Goal: Task Accomplishment & Management: Use online tool/utility

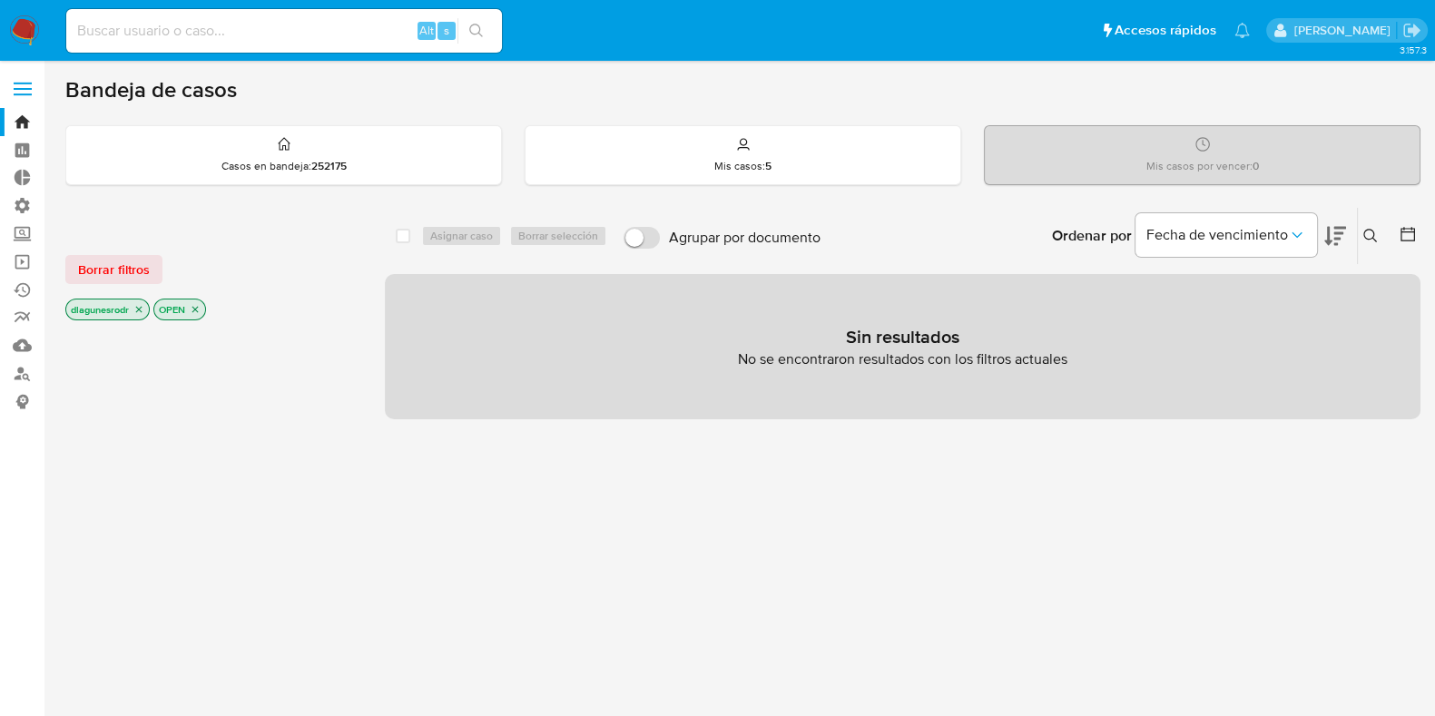
click at [24, 91] on label at bounding box center [22, 89] width 45 height 38
click at [0, 0] on input "checkbox" at bounding box center [0, 0] width 0 height 0
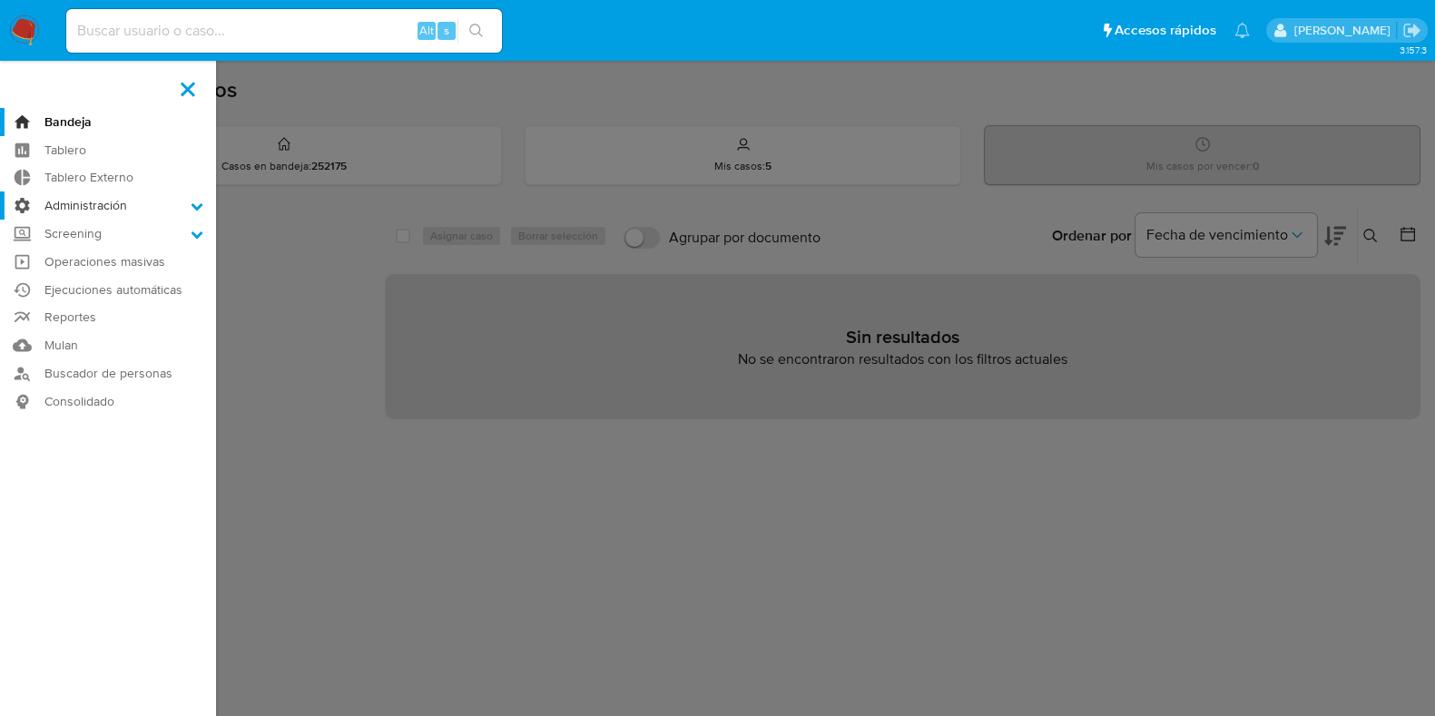
click at [113, 212] on label "Administración" at bounding box center [108, 206] width 216 height 28
click at [0, 0] on input "Administración" at bounding box center [0, 0] width 0 height 0
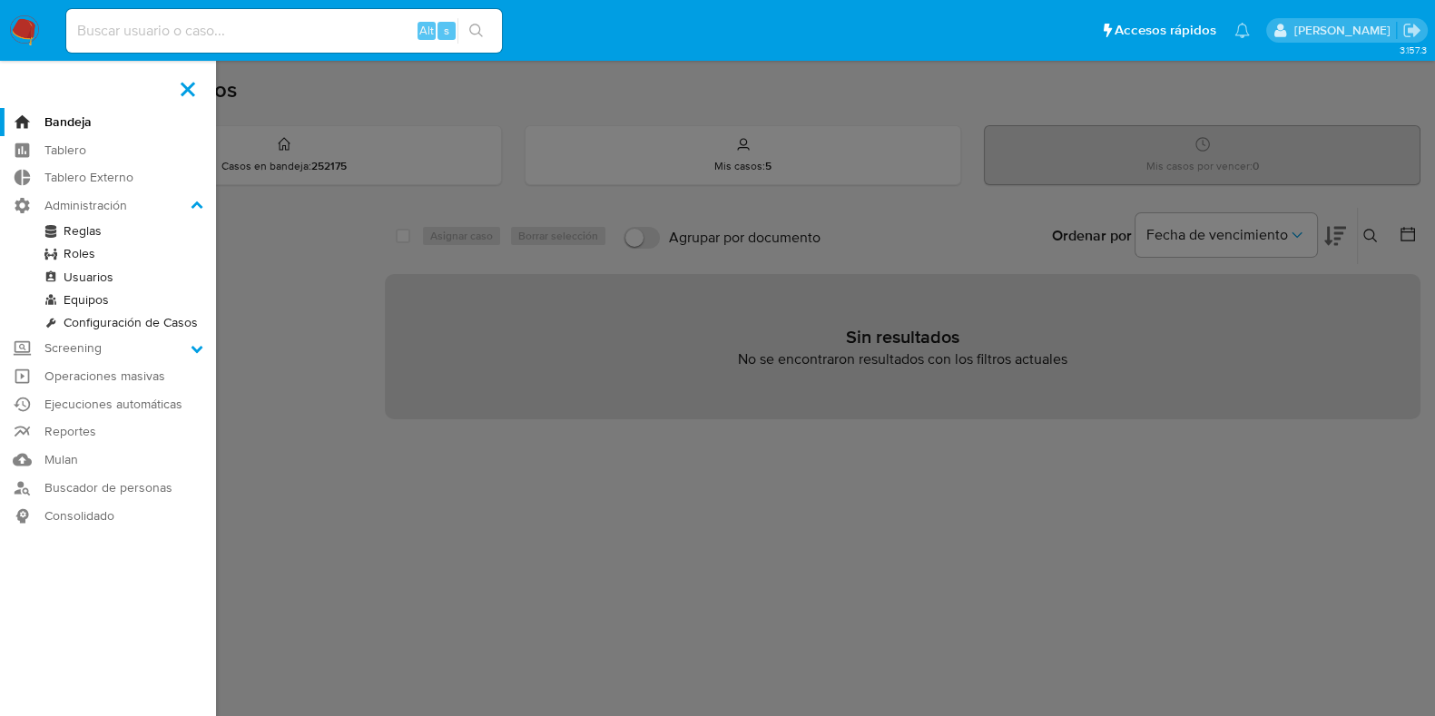
click at [118, 238] on link "Reglas" at bounding box center [108, 231] width 216 height 23
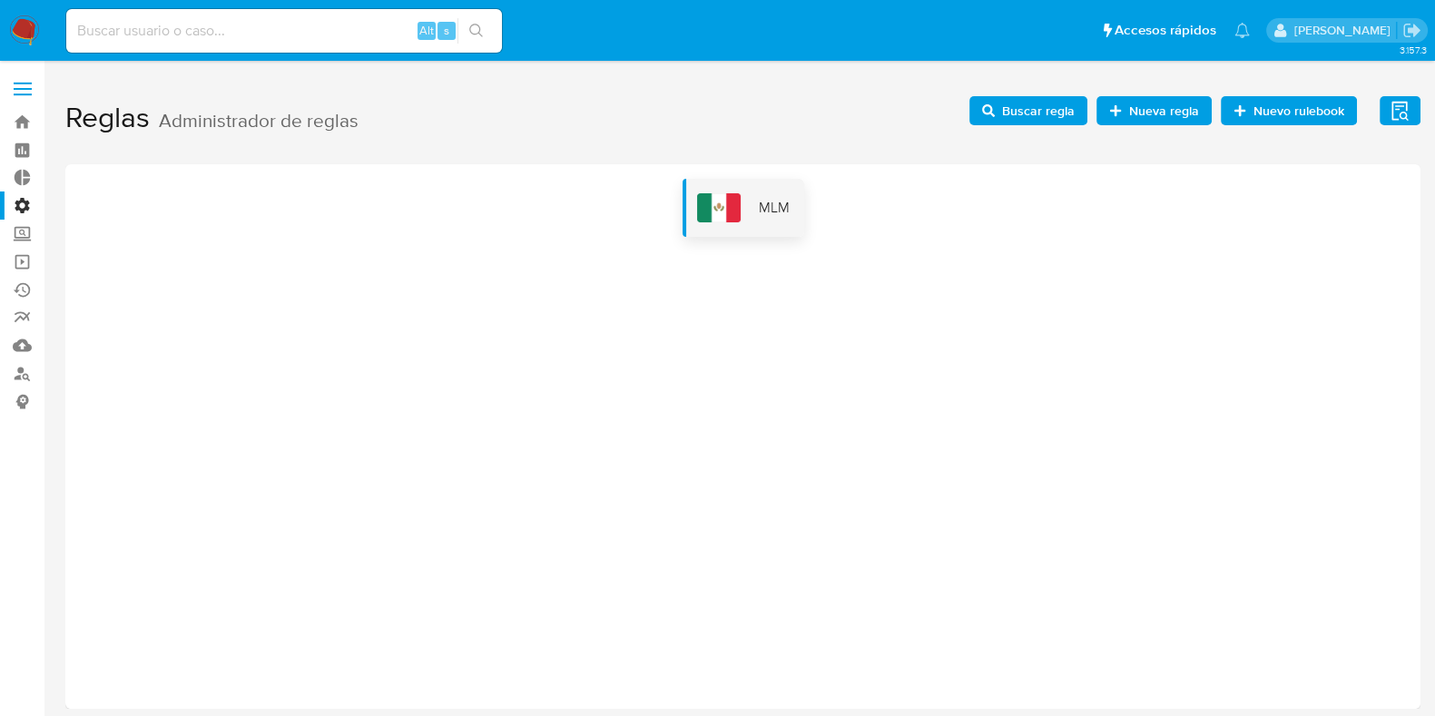
click at [736, 190] on div "MLM" at bounding box center [744, 208] width 122 height 58
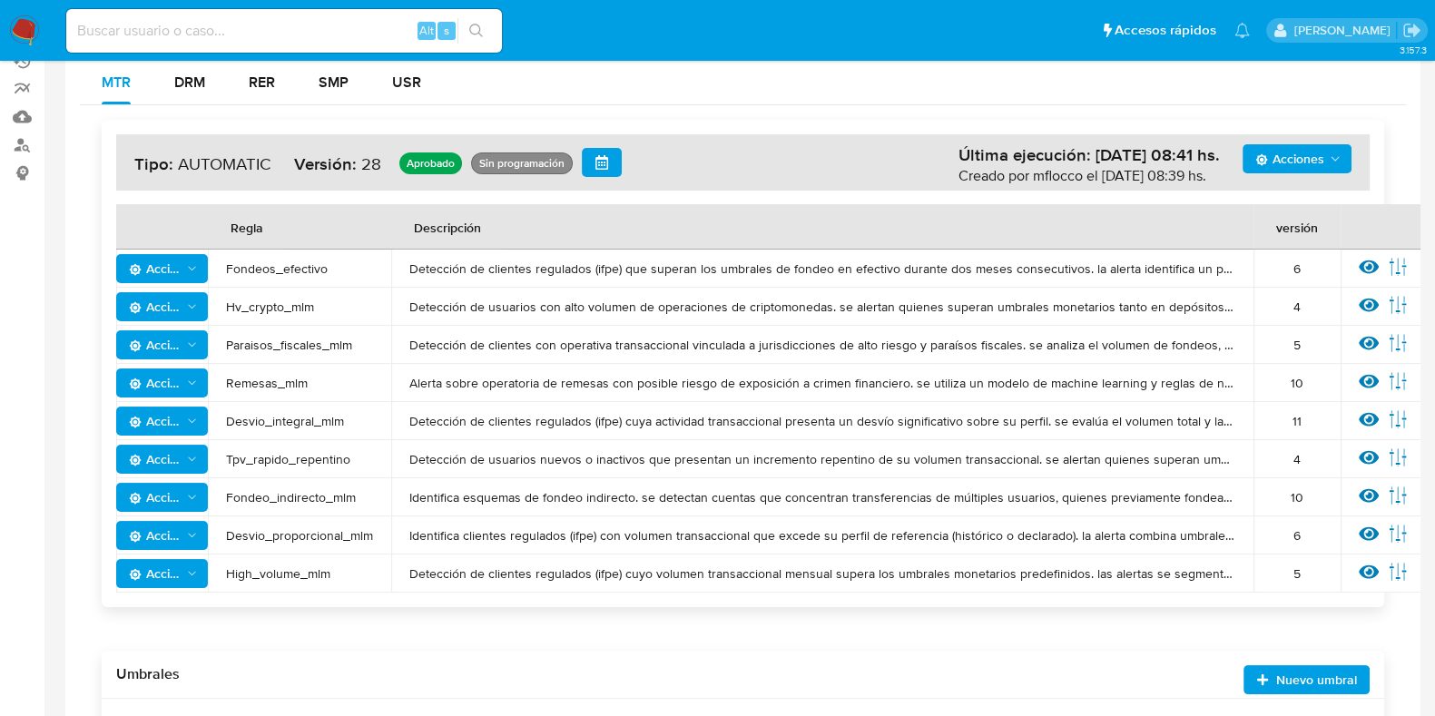
scroll to position [488, 0]
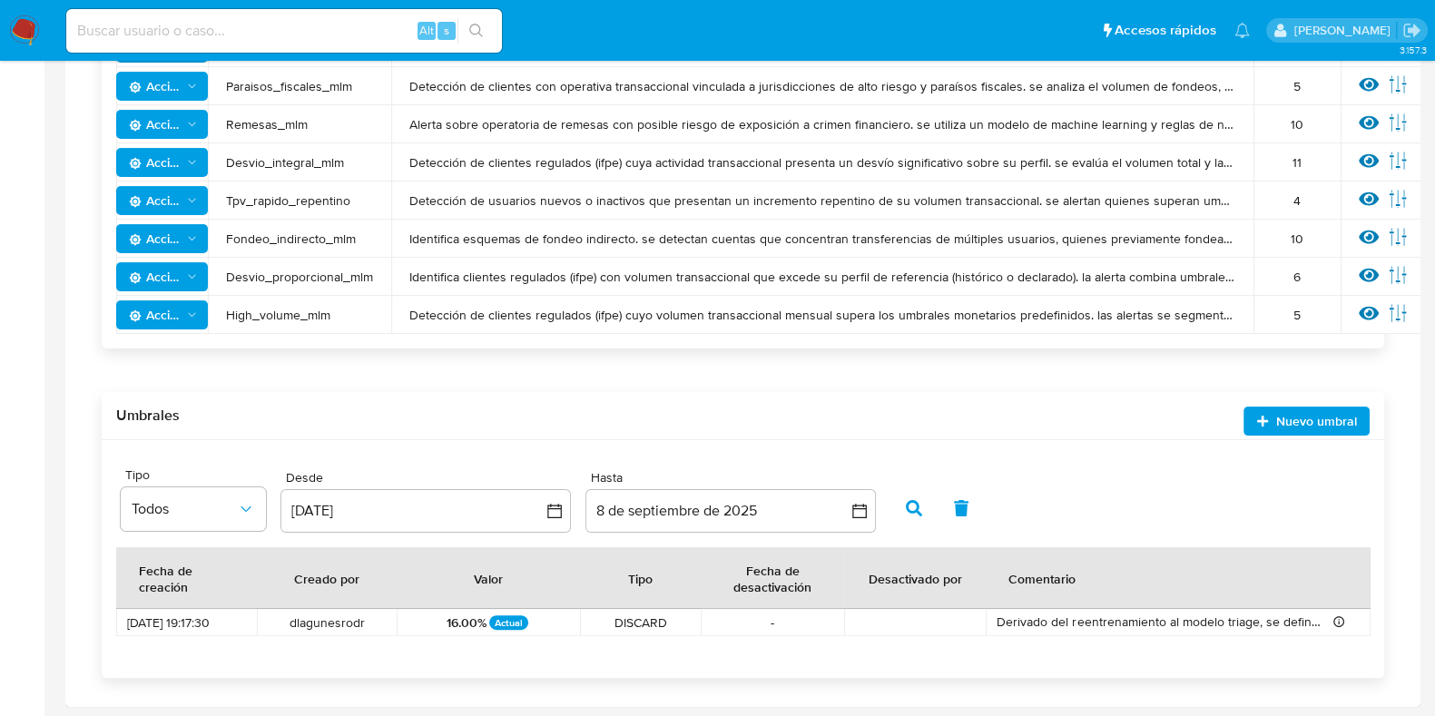
click at [1277, 415] on span "Nuevo umbral" at bounding box center [1307, 421] width 101 height 15
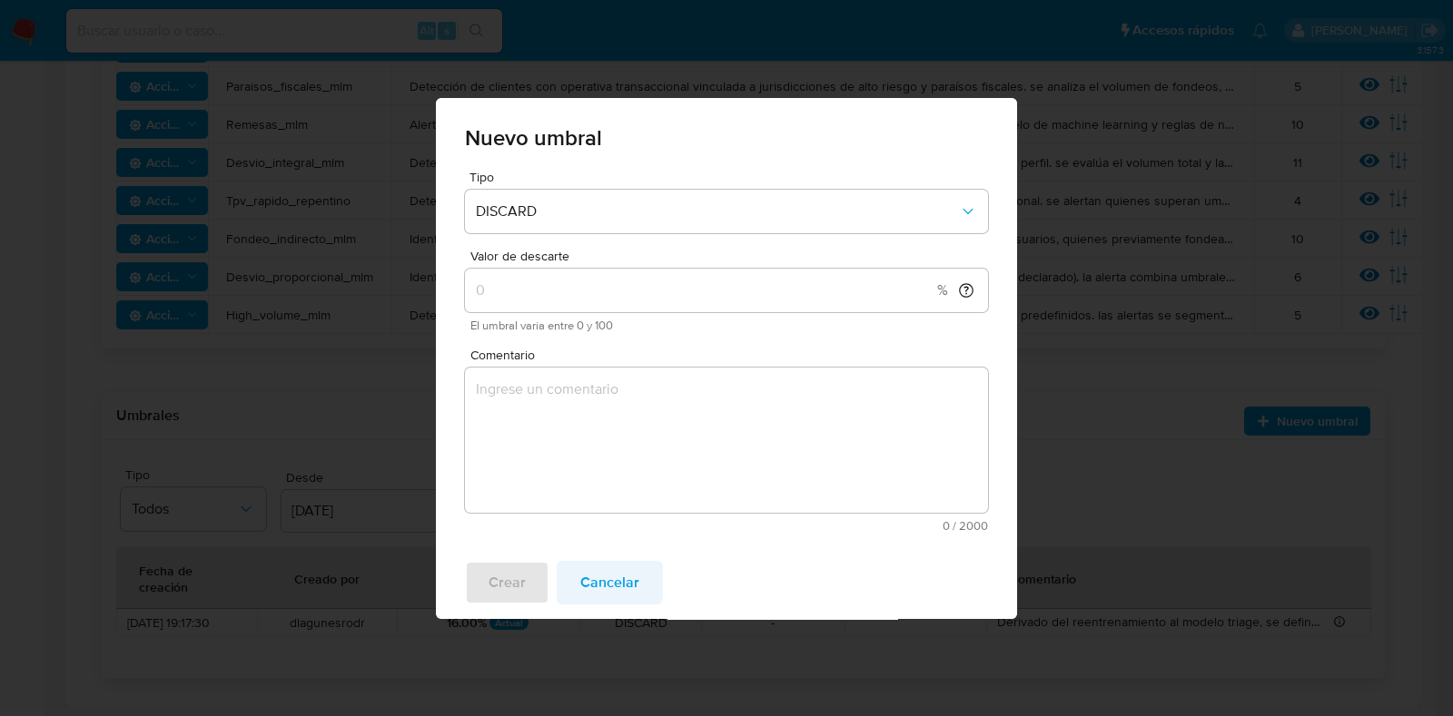
click at [615, 576] on span "Cancelar" at bounding box center [609, 583] width 59 height 40
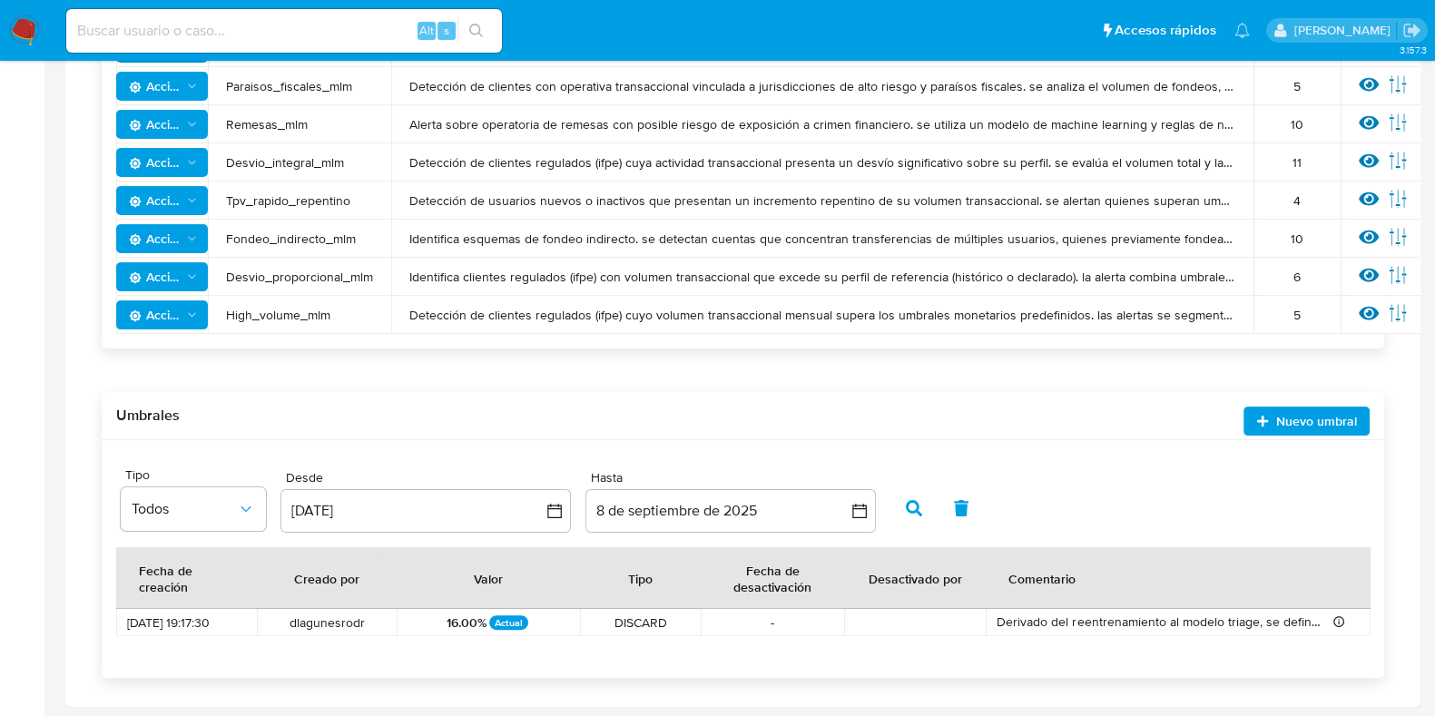
click at [1285, 429] on span "Nuevo umbral" at bounding box center [1317, 421] width 81 height 29
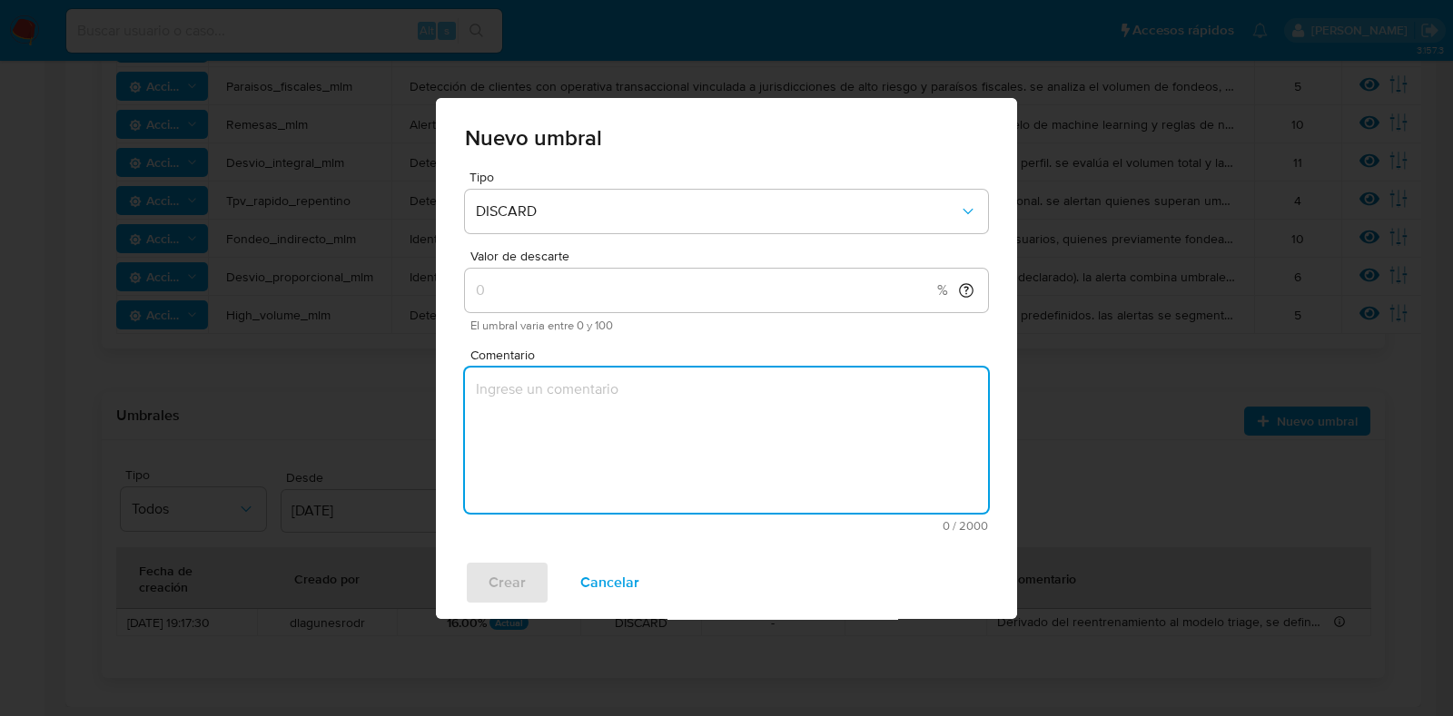
click at [584, 439] on textarea "Comentario" at bounding box center [726, 440] width 523 height 145
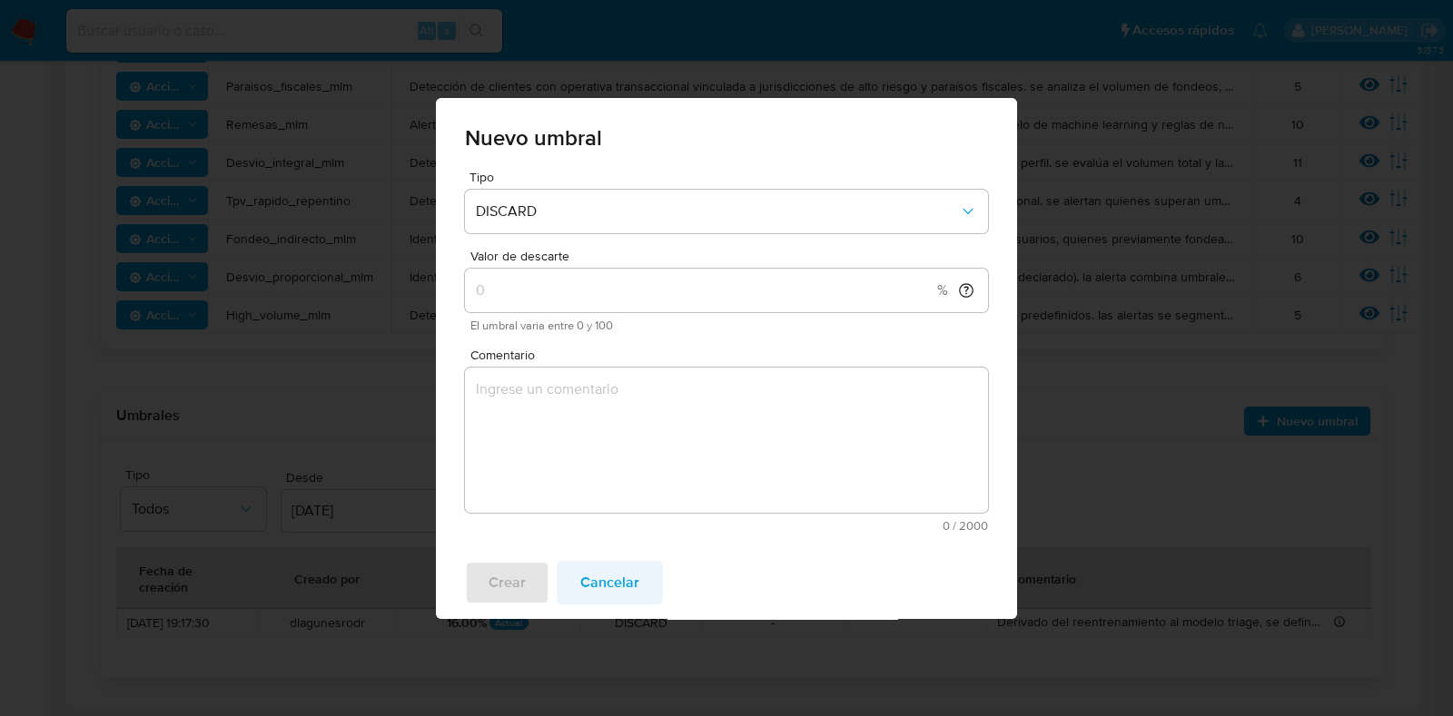
click at [615, 584] on span "Cancelar" at bounding box center [609, 583] width 59 height 40
